Goal: Check status: Check status

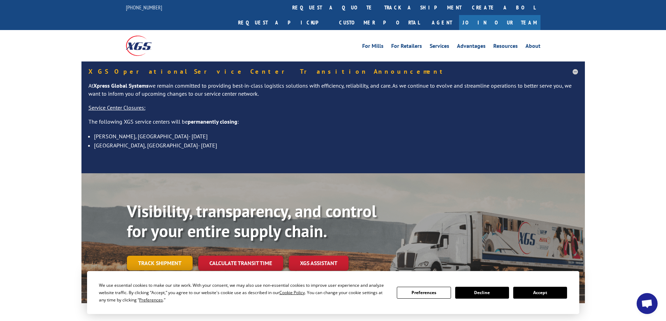
click at [161, 256] on link "Track shipment" at bounding box center [160, 263] width 66 height 15
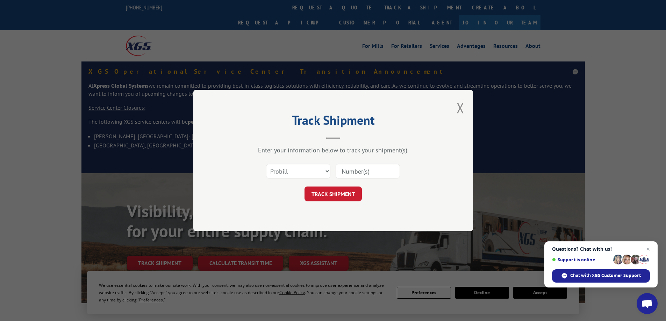
click at [372, 171] on input at bounding box center [368, 171] width 64 height 15
type input "16932941"
click at [345, 196] on button "TRACK SHIPMENT" at bounding box center [332, 194] width 57 height 15
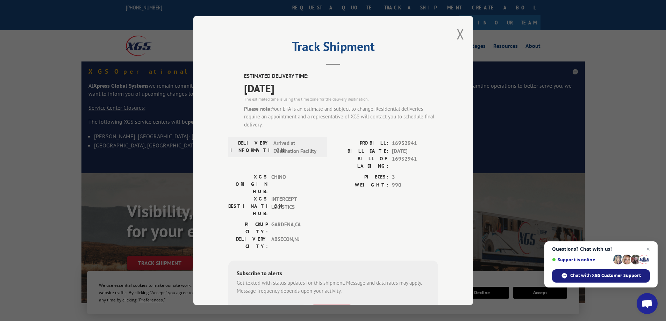
click at [561, 272] on span "Chat with XGS Customer Support" at bounding box center [601, 276] width 98 height 13
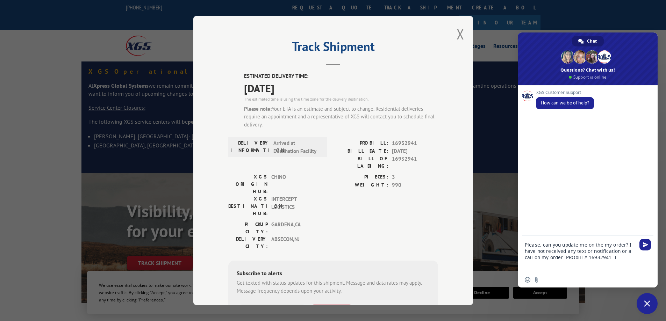
type textarea "Please, can you update me on the my order? I have not received any text or noti…"
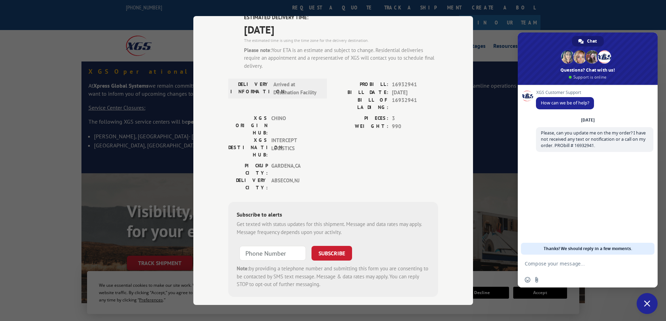
scroll to position [24, 0]
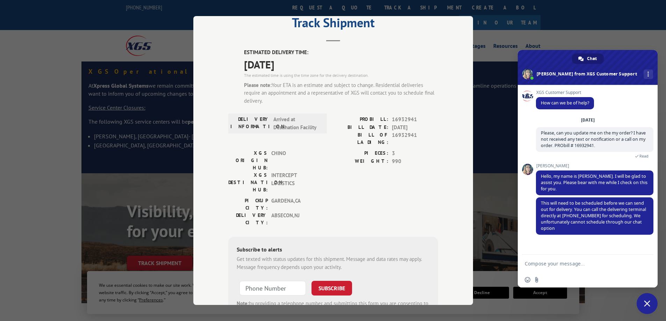
click at [551, 263] on textarea "Compose your message..." at bounding box center [581, 263] width 112 height 17
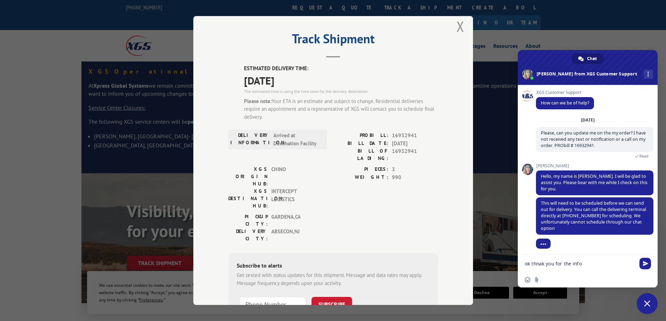
scroll to position [0, 0]
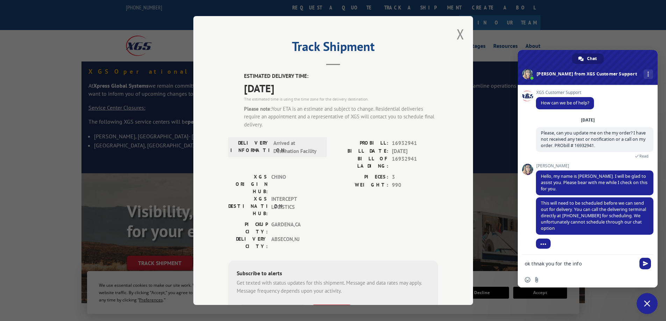
type textarea "ok thnak you for the info"
click at [651, 262] on div "ok thnak you for the info" at bounding box center [588, 263] width 140 height 17
click at [646, 261] on span "Send" at bounding box center [645, 264] width 12 height 12
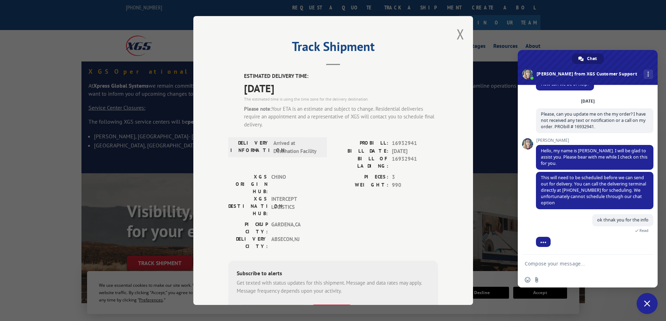
scroll to position [5, 0]
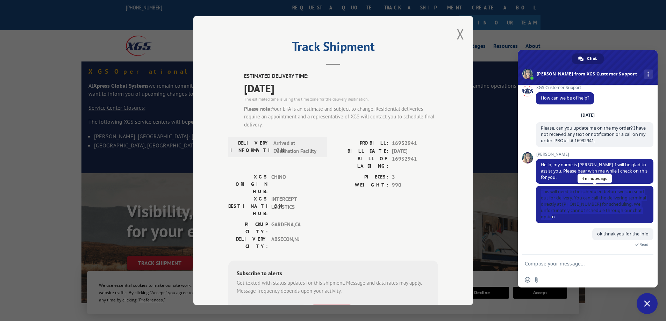
drag, startPoint x: 541, startPoint y: 192, endPoint x: 594, endPoint y: 218, distance: 59.1
click at [594, 218] on span "This will need to be scheduled before we can send out for delivery. You can cal…" at bounding box center [594, 204] width 117 height 37
copy span "This will need to be scheduled before we can send out for delivery. You can cal…"
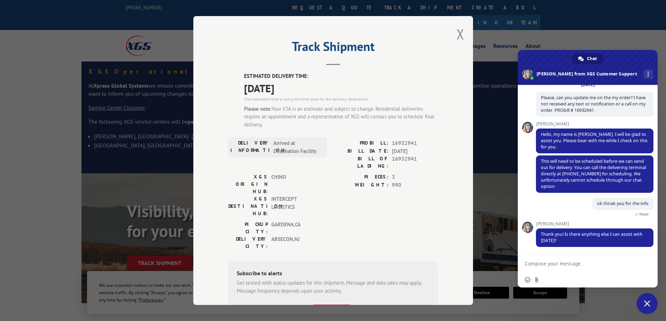
click at [546, 261] on textarea "Compose your message..." at bounding box center [581, 263] width 112 height 17
click at [457, 36] on button "Close modal" at bounding box center [461, 34] width 8 height 19
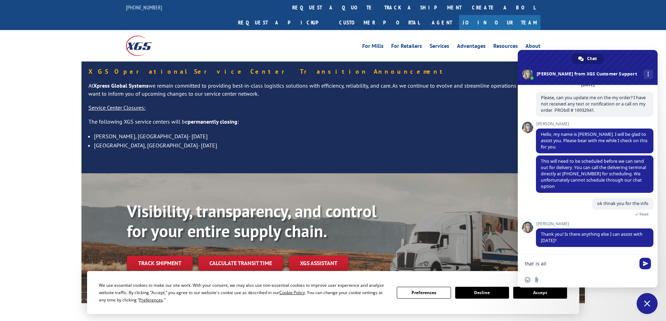
drag, startPoint x: 555, startPoint y: 264, endPoint x: 525, endPoint y: 264, distance: 30.4
click at [525, 264] on textarea "that is all" at bounding box center [581, 263] width 112 height 17
click at [547, 270] on textarea "that is all" at bounding box center [581, 263] width 112 height 17
type textarea "that is all ty"
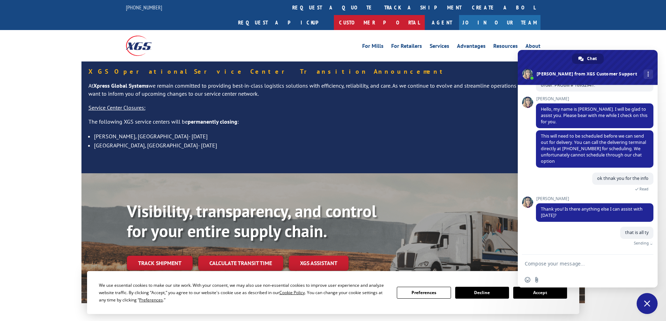
scroll to position [52, 0]
